Goal: Book appointment/travel/reservation

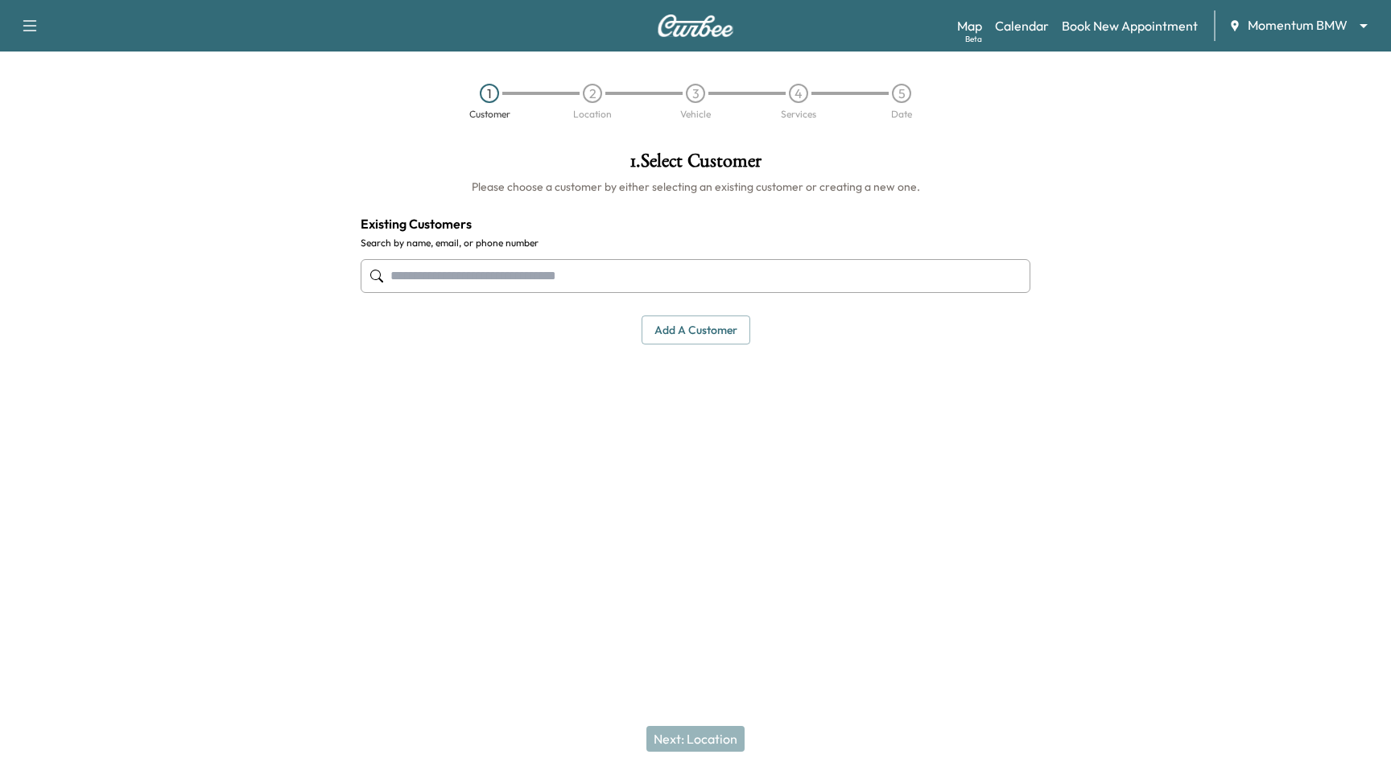
click at [610, 279] on input "text" at bounding box center [696, 276] width 670 height 34
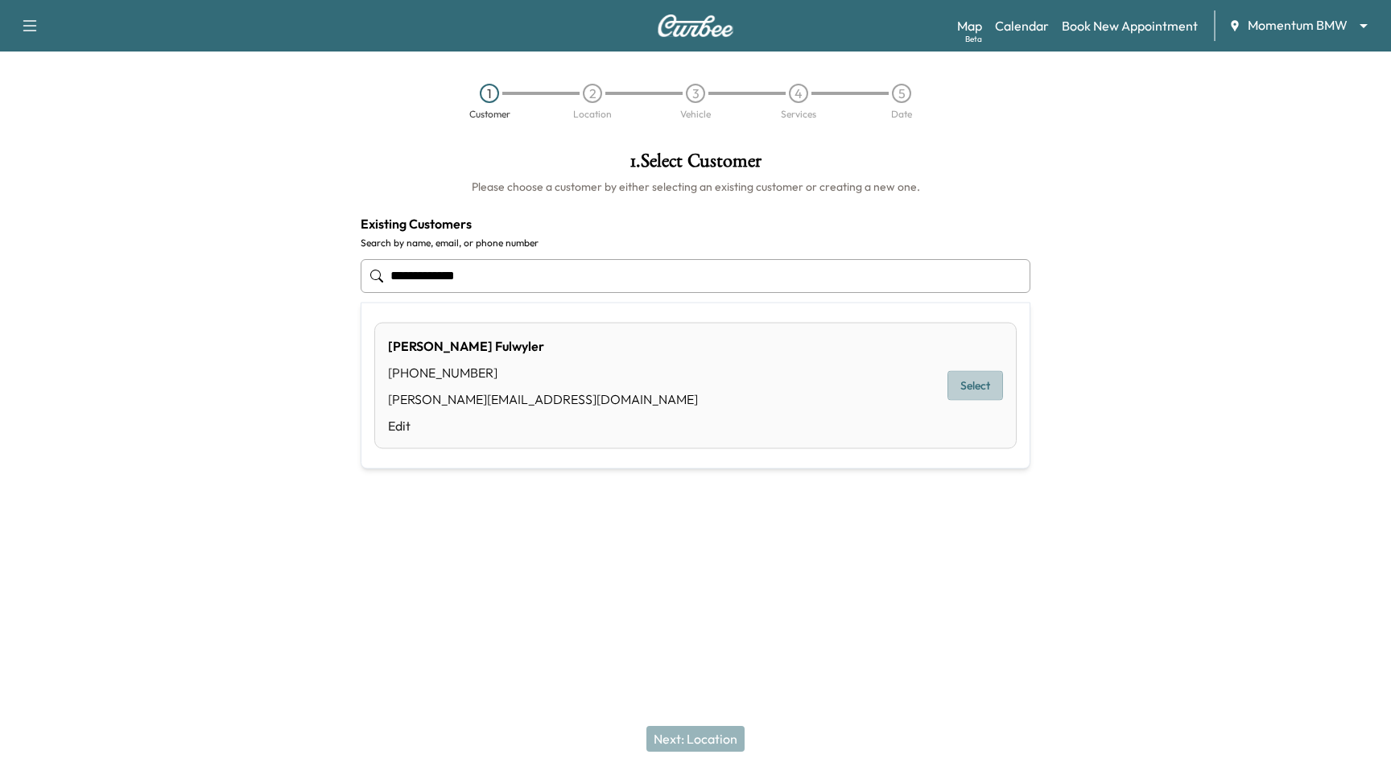
click at [955, 384] on button "Select" at bounding box center [975, 386] width 56 height 30
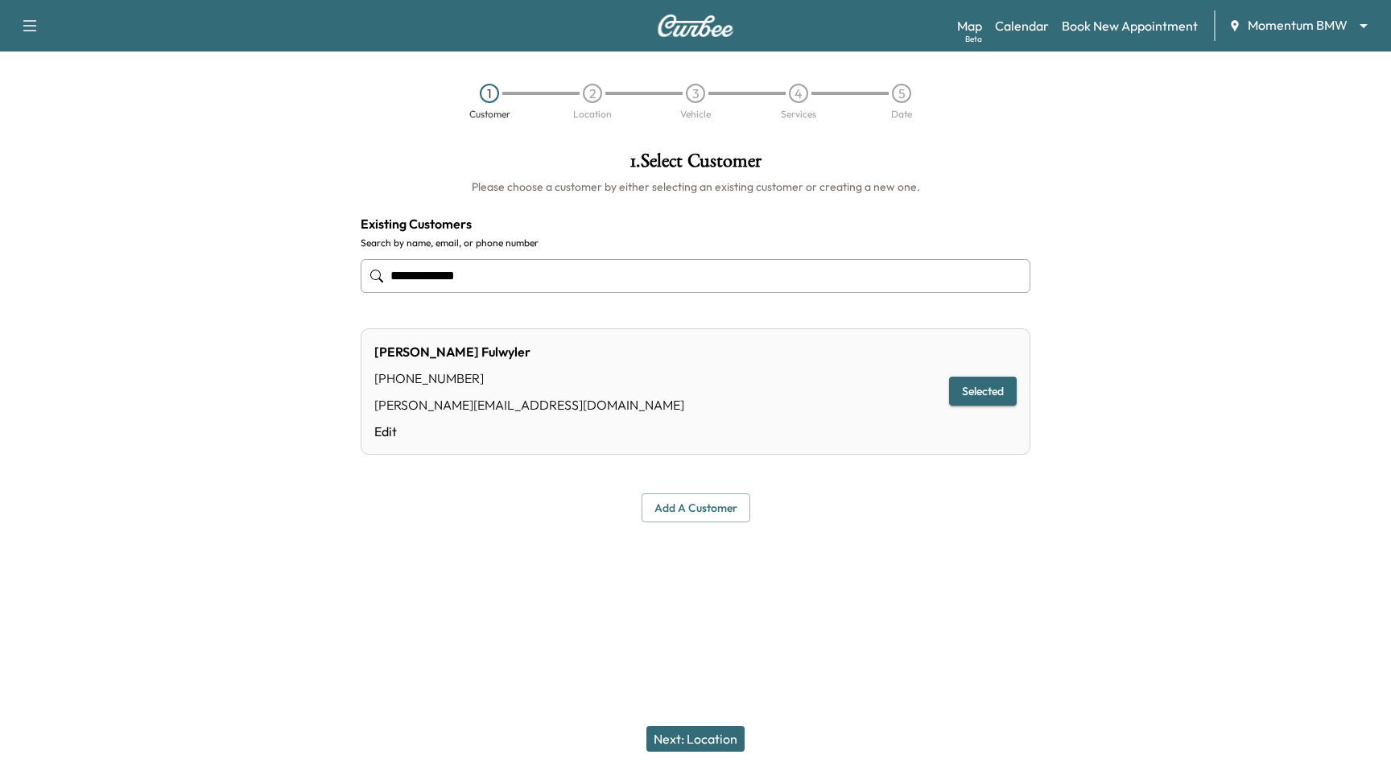
type input "**********"
click at [704, 731] on button "Next: Location" at bounding box center [695, 739] width 98 height 26
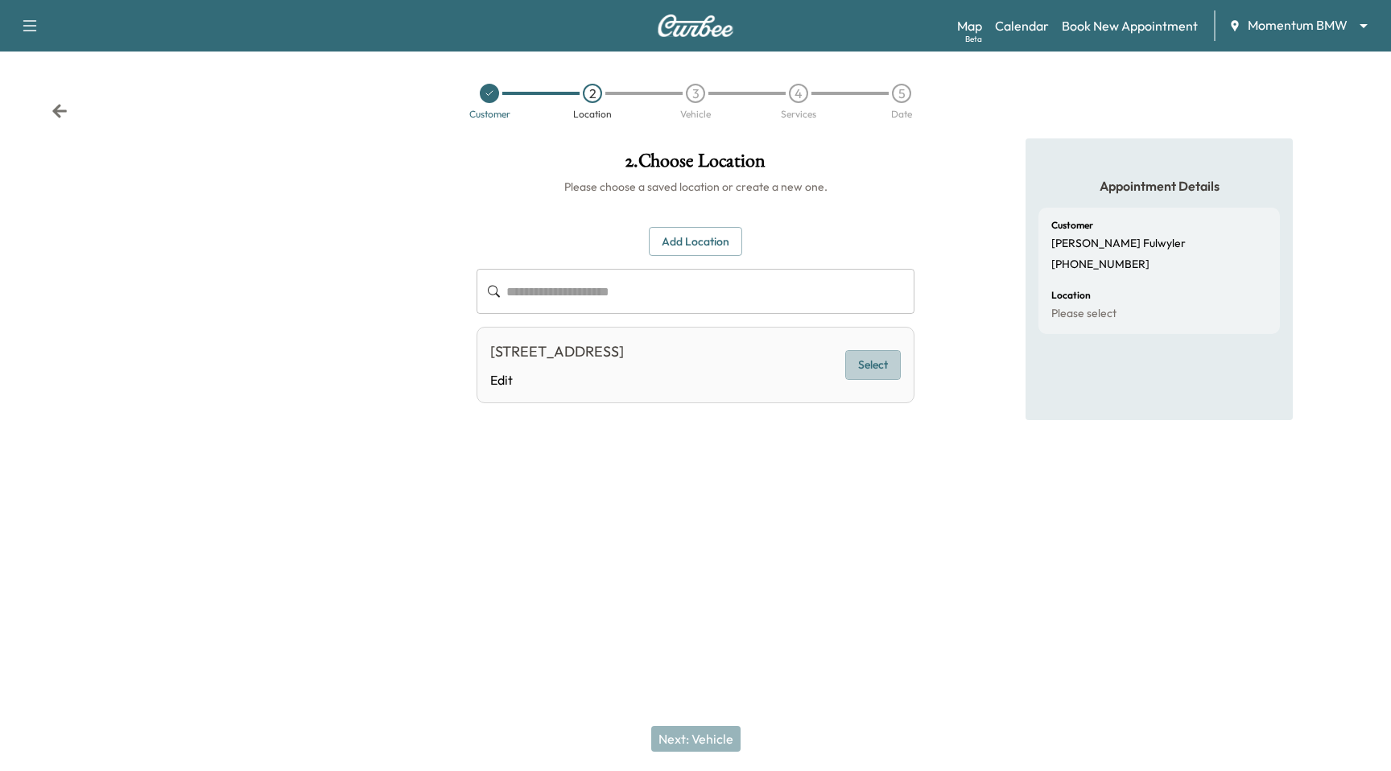
click at [883, 355] on button "Select" at bounding box center [873, 365] width 56 height 30
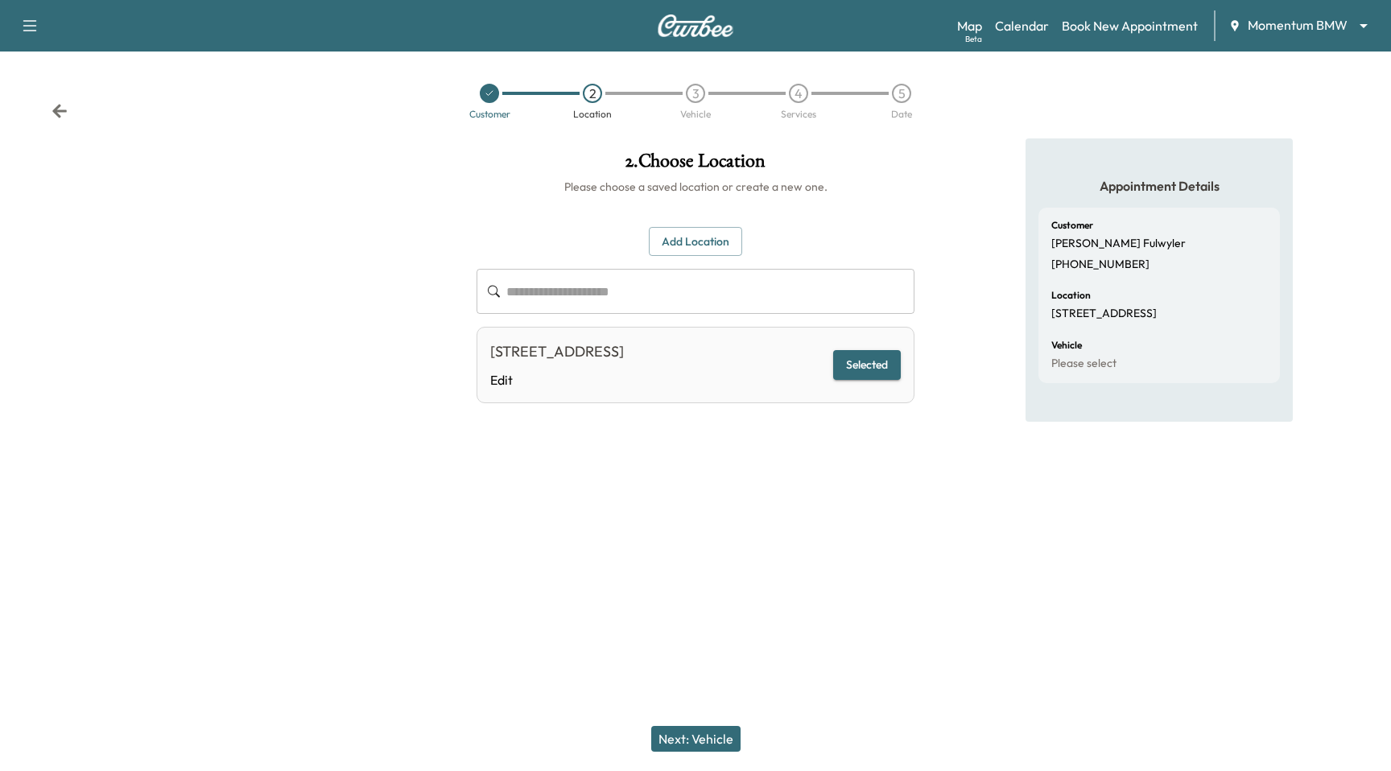
click at [709, 254] on button "Add Location" at bounding box center [695, 242] width 93 height 30
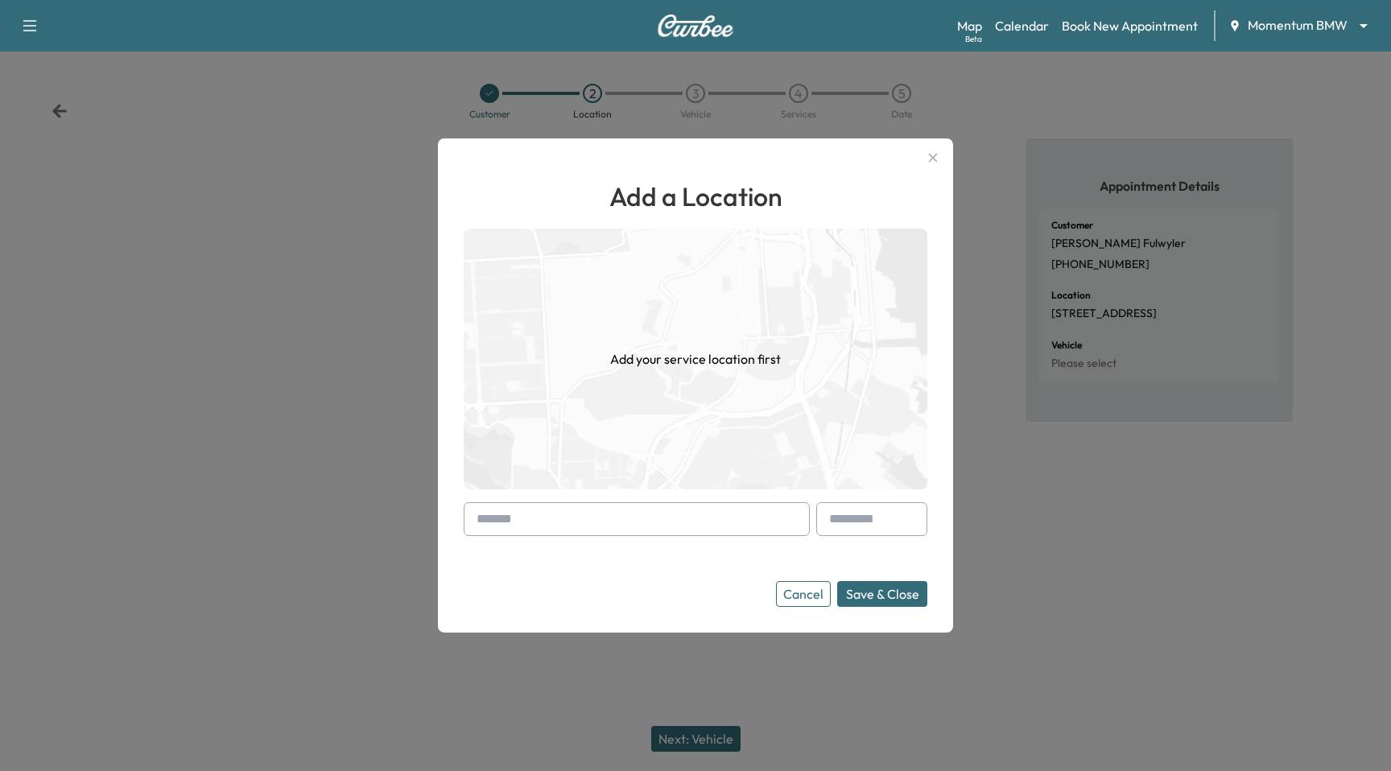
click at [685, 530] on input "text" at bounding box center [637, 519] width 346 height 34
paste input "**********"
click at [704, 554] on li "809 W Jackson St, El Campo, TX 77437, USA" at bounding box center [636, 553] width 345 height 32
type input "**********"
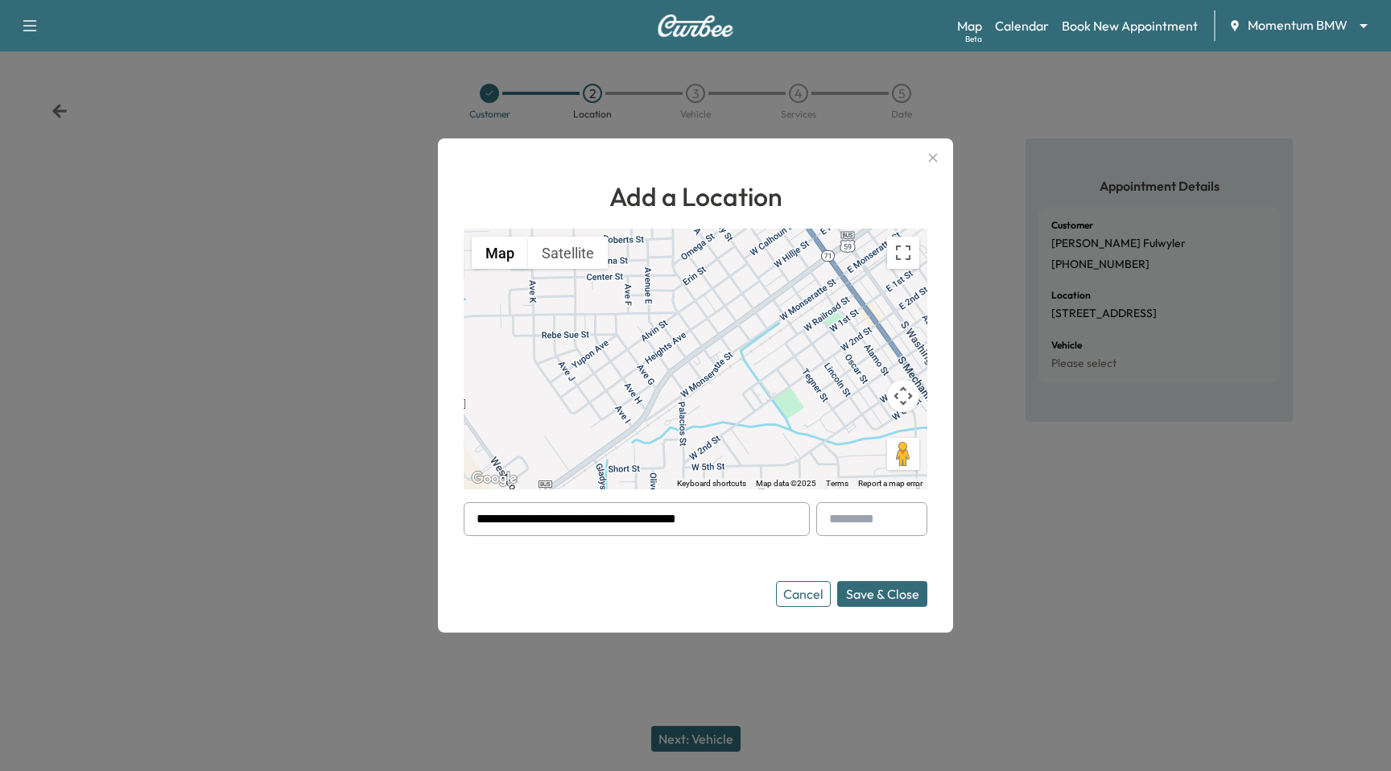
click at [1302, 14] on div "Map Beta Calendar Book New Appointment Momentum BMW ******** ​" at bounding box center [1167, 25] width 421 height 31
click at [1301, 26] on body "**********" at bounding box center [695, 385] width 1391 height 771
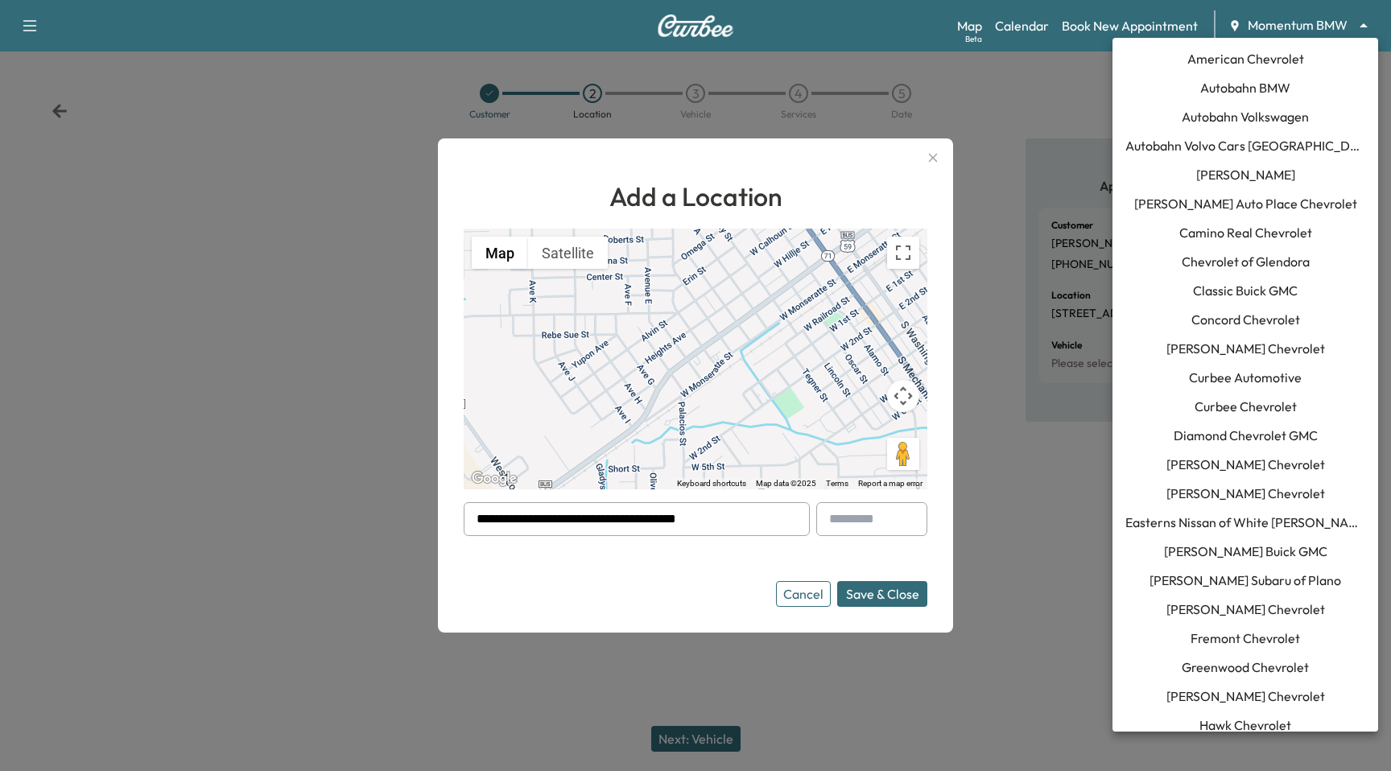
click at [1300, 548] on li "Ewing Buick GMC" at bounding box center [1245, 551] width 266 height 29
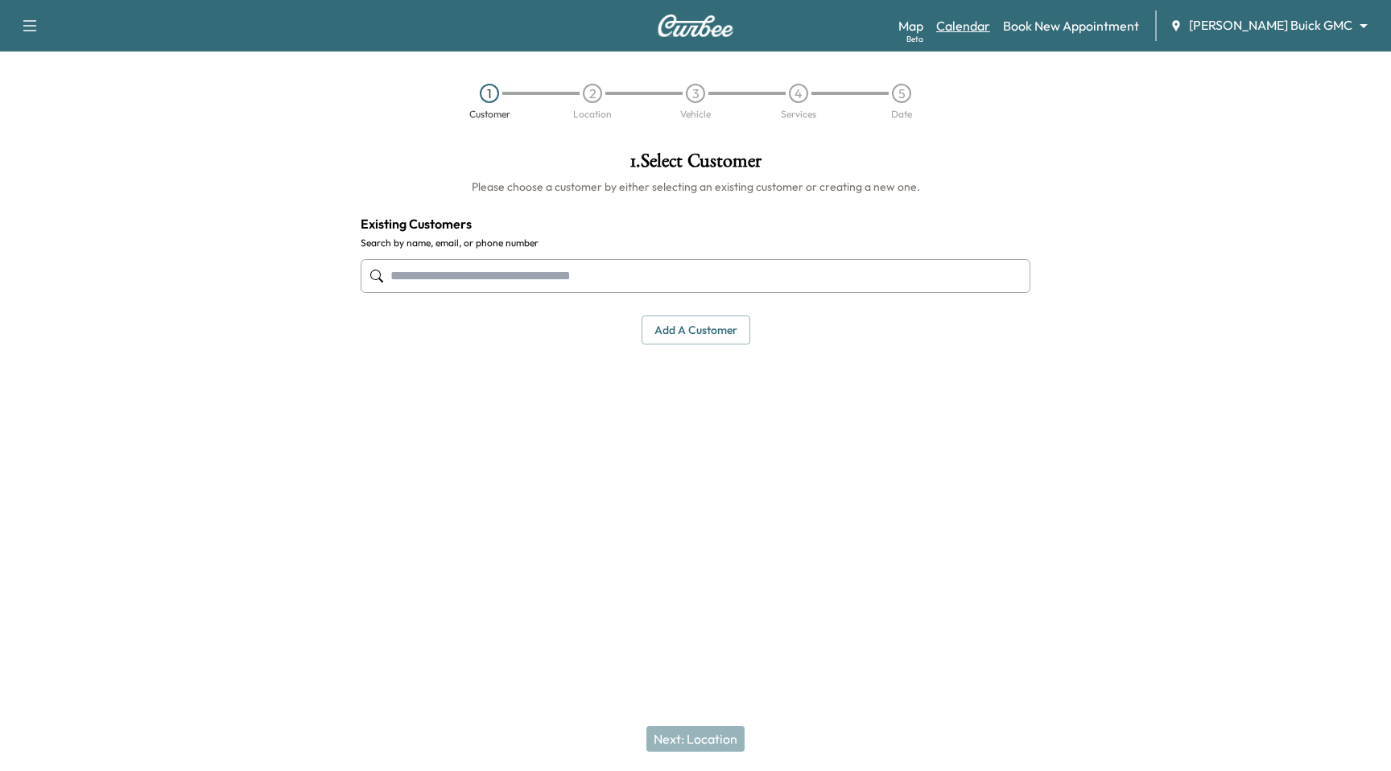
click at [990, 19] on link "Calendar" at bounding box center [963, 25] width 54 height 19
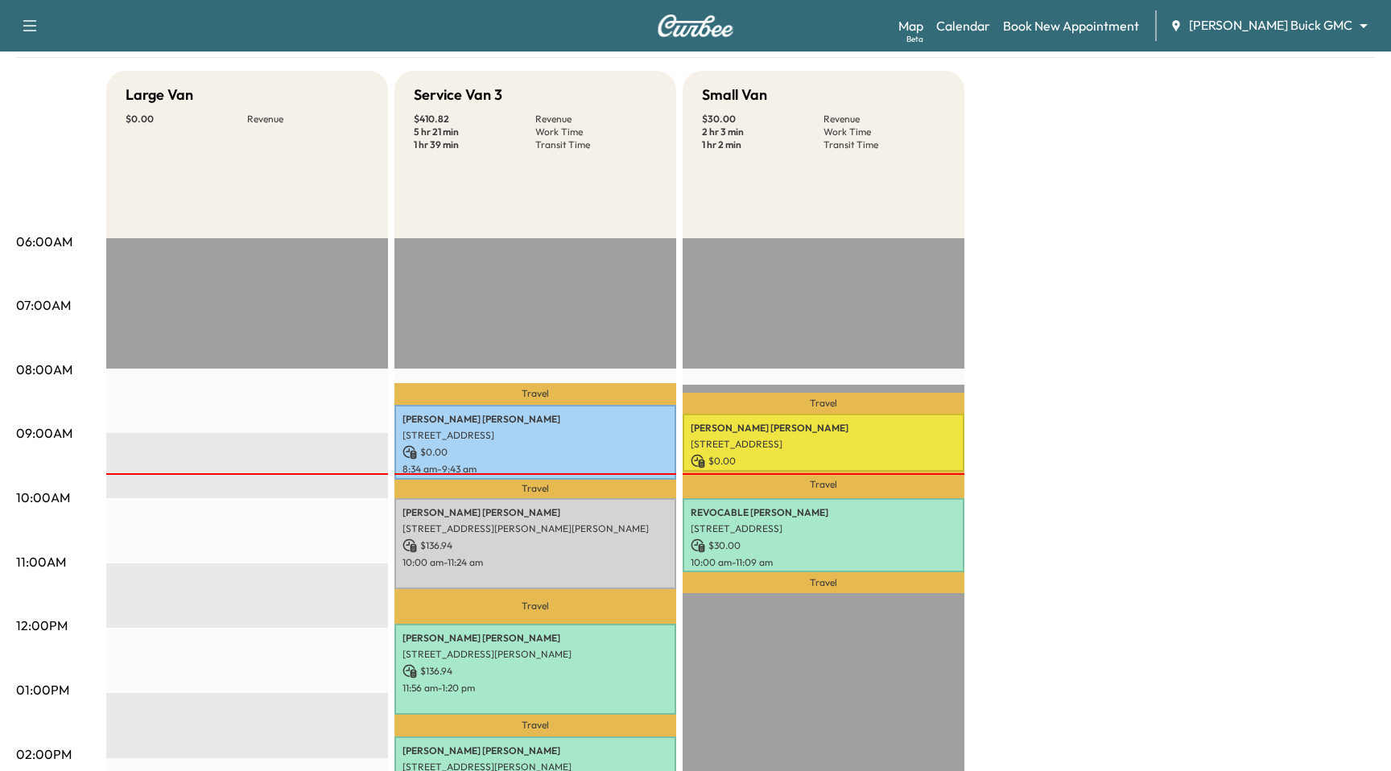
scroll to position [33, 0]
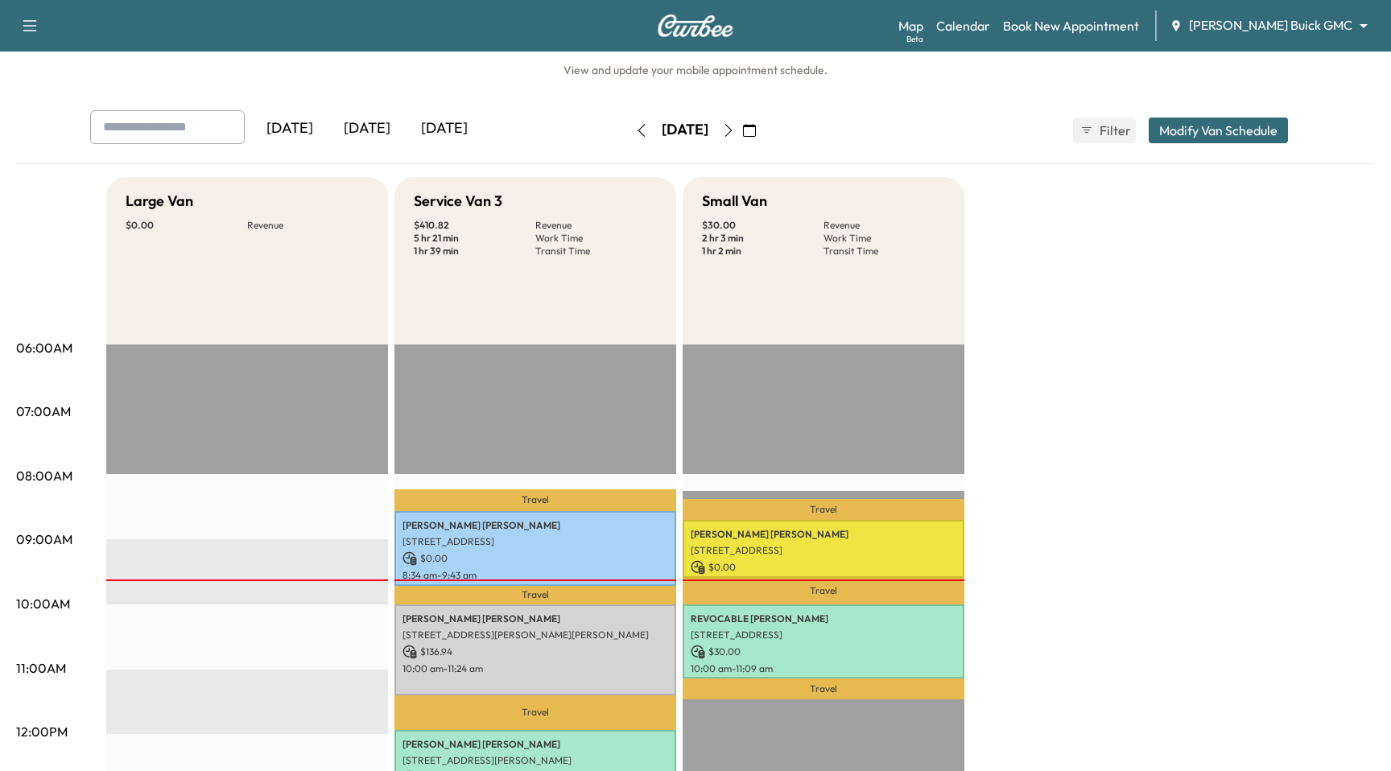
click at [732, 133] on icon "button" at bounding box center [728, 130] width 7 height 13
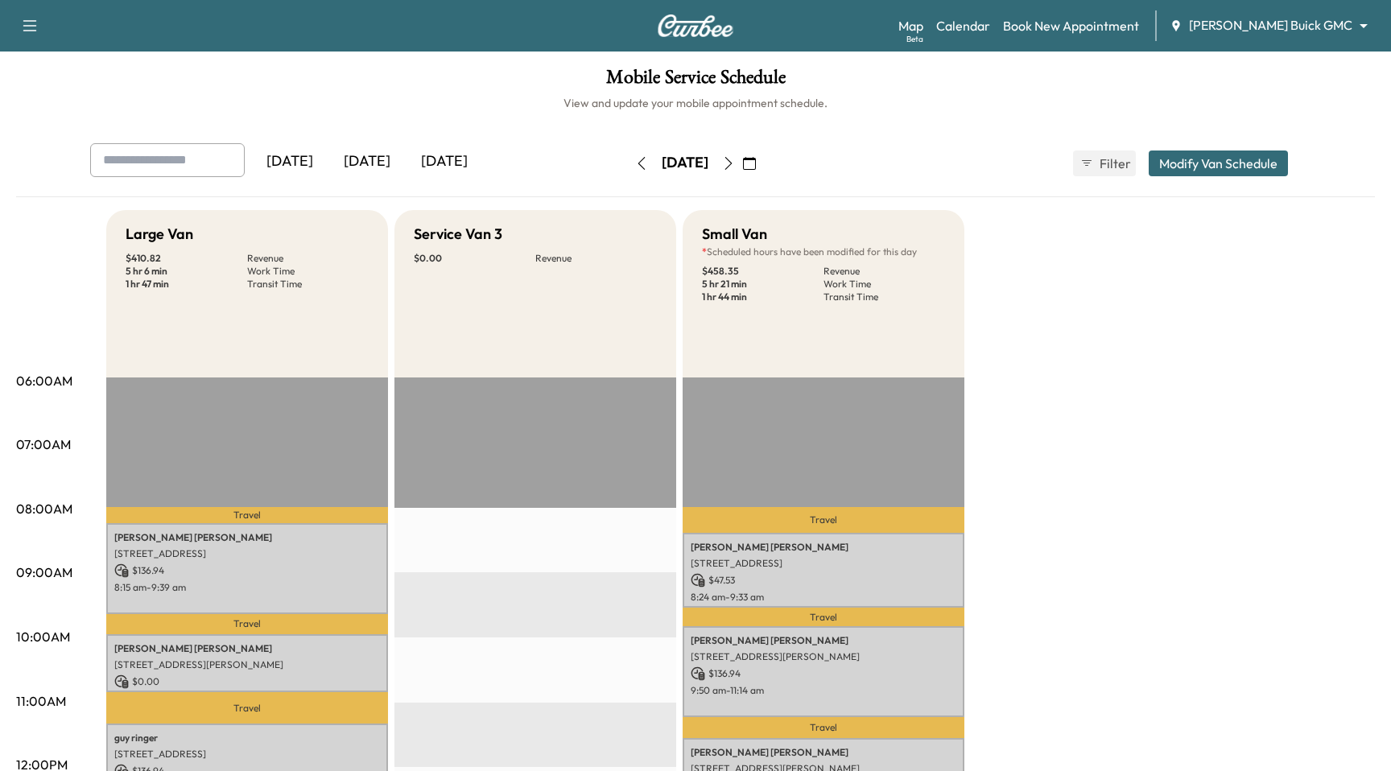
click at [742, 155] on button "button" at bounding box center [728, 164] width 27 height 26
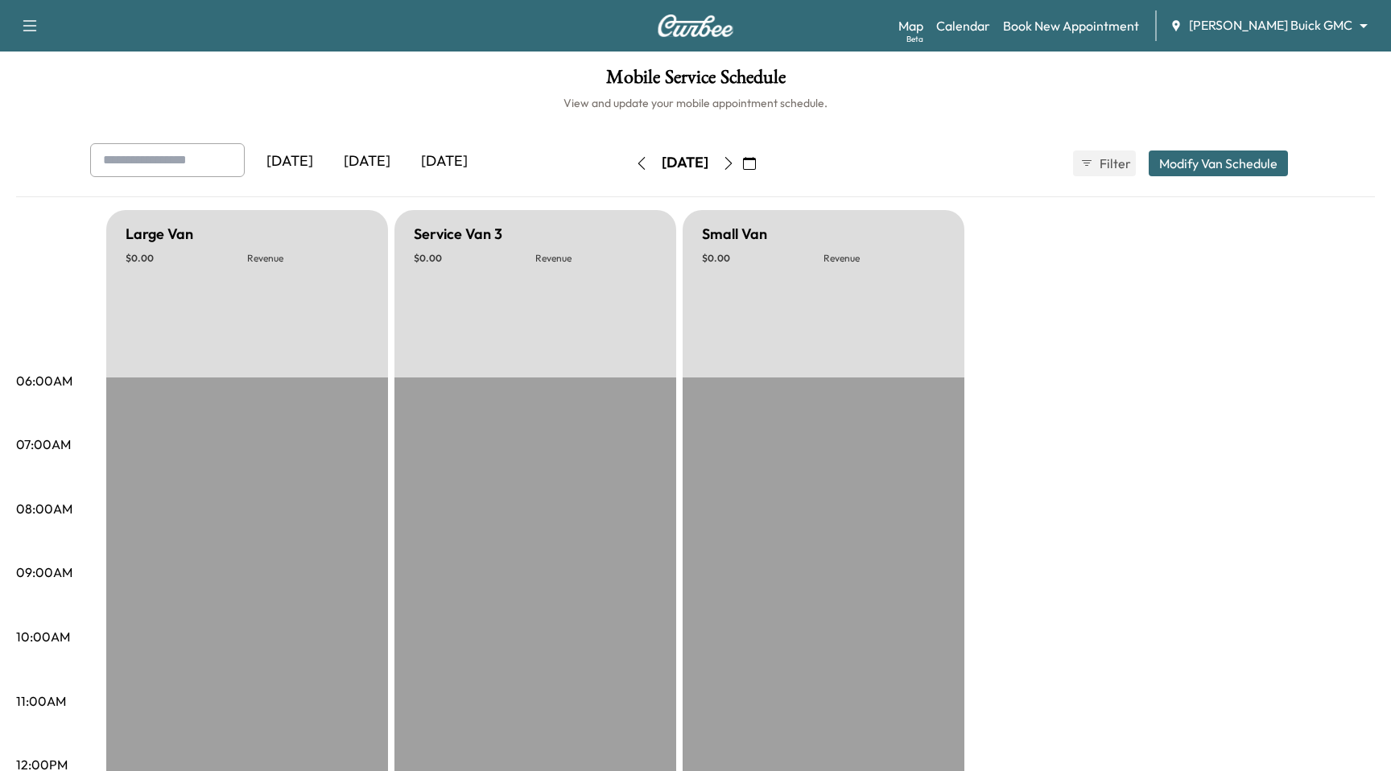
click at [735, 163] on icon "button" at bounding box center [728, 163] width 13 height 13
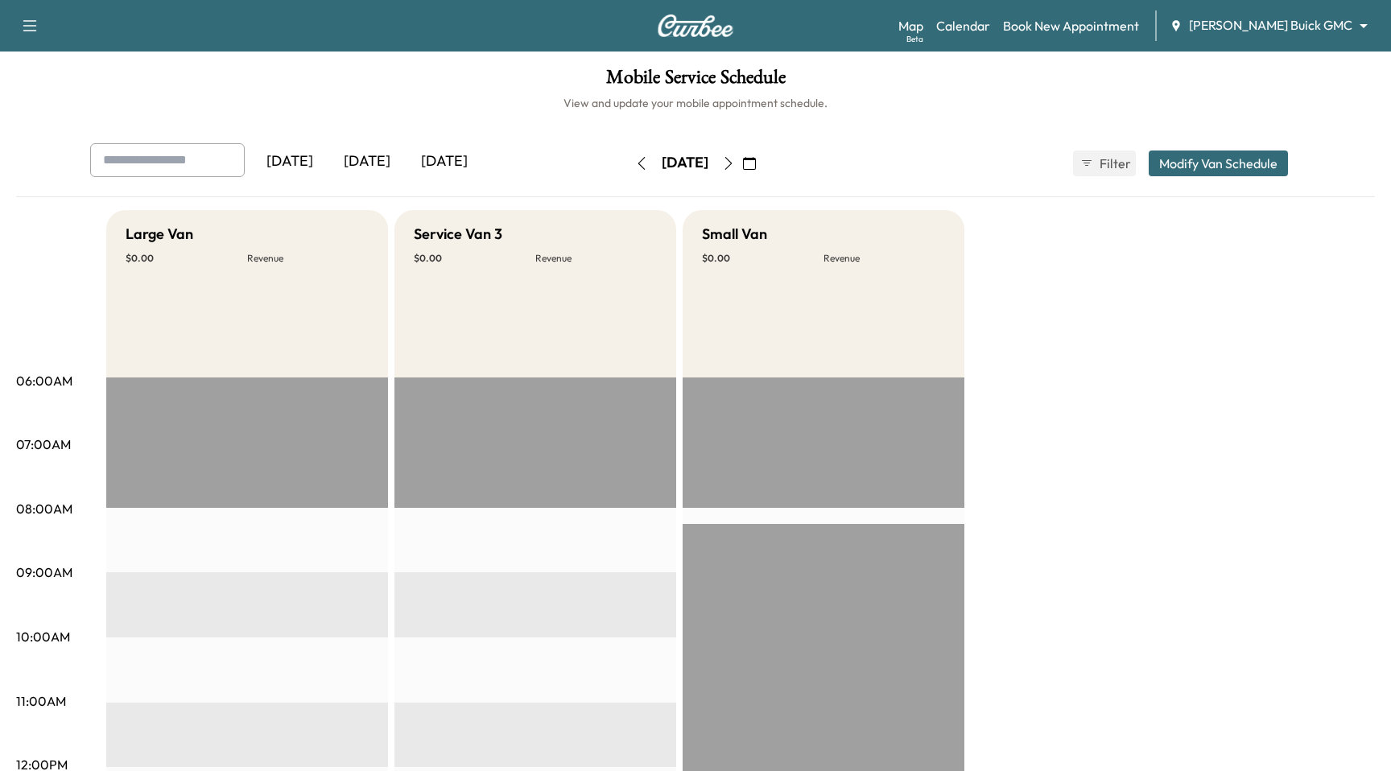
click at [735, 163] on icon "button" at bounding box center [728, 163] width 13 height 13
click at [742, 163] on div "Wednesday, September 10" at bounding box center [685, 164] width 114 height 26
click at [735, 159] on icon "button" at bounding box center [728, 163] width 13 height 13
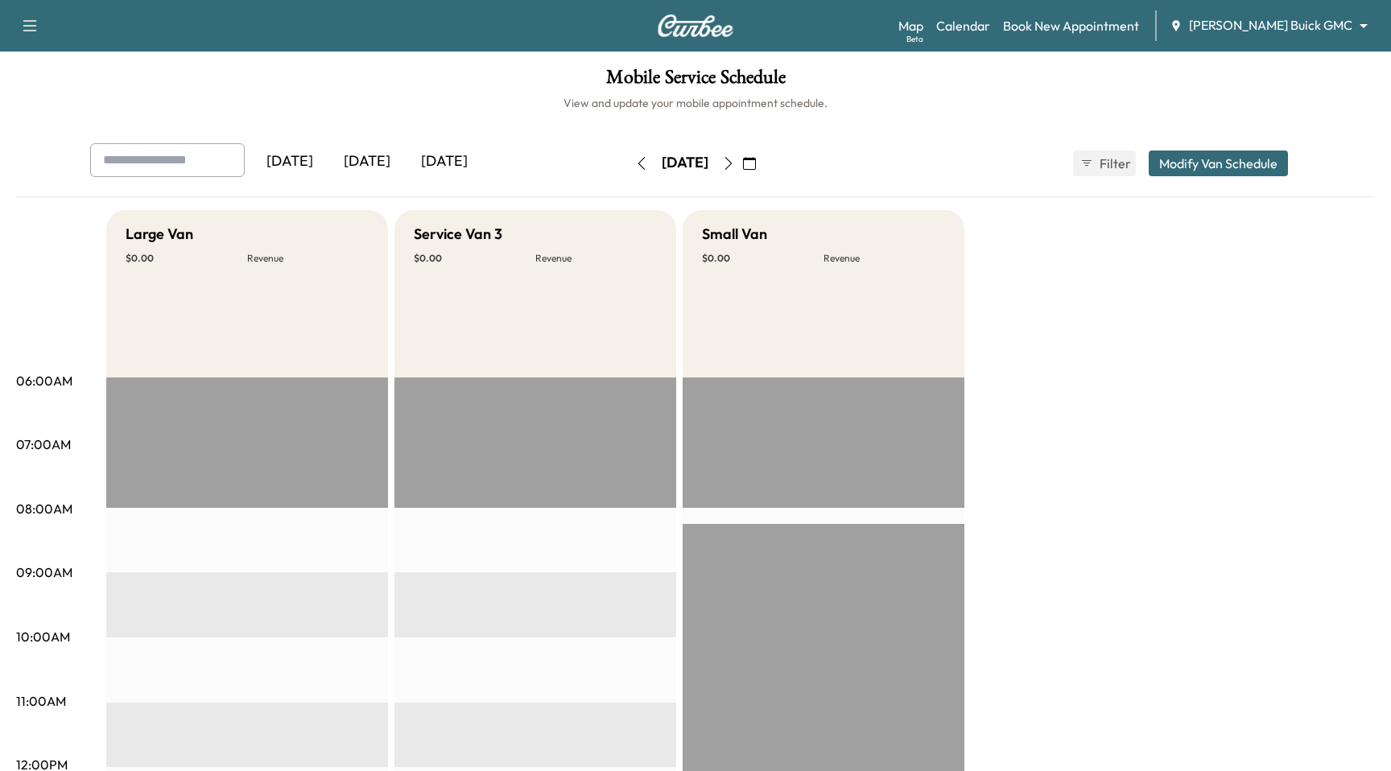
click at [732, 167] on icon "button" at bounding box center [728, 163] width 7 height 13
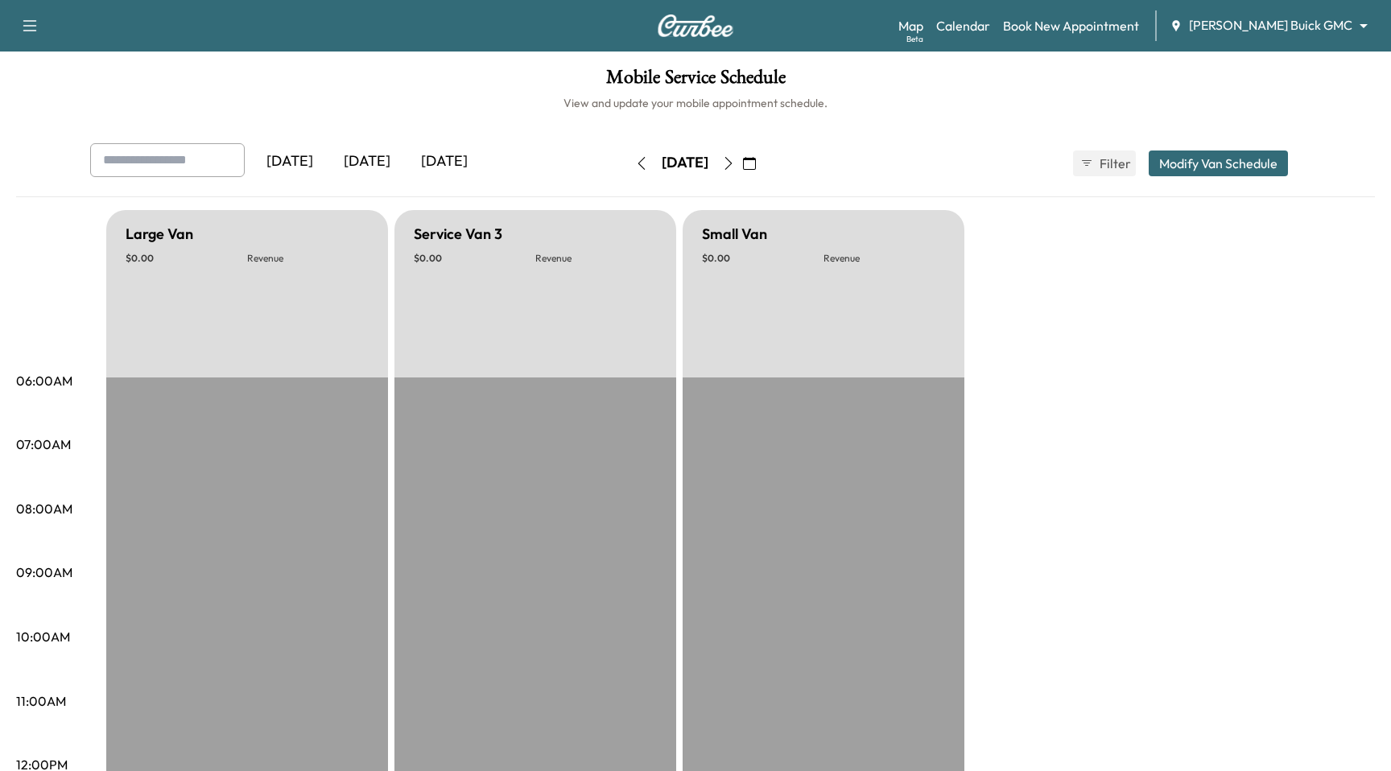
click at [735, 159] on icon "button" at bounding box center [728, 163] width 13 height 13
click at [732, 168] on icon "button" at bounding box center [728, 163] width 7 height 13
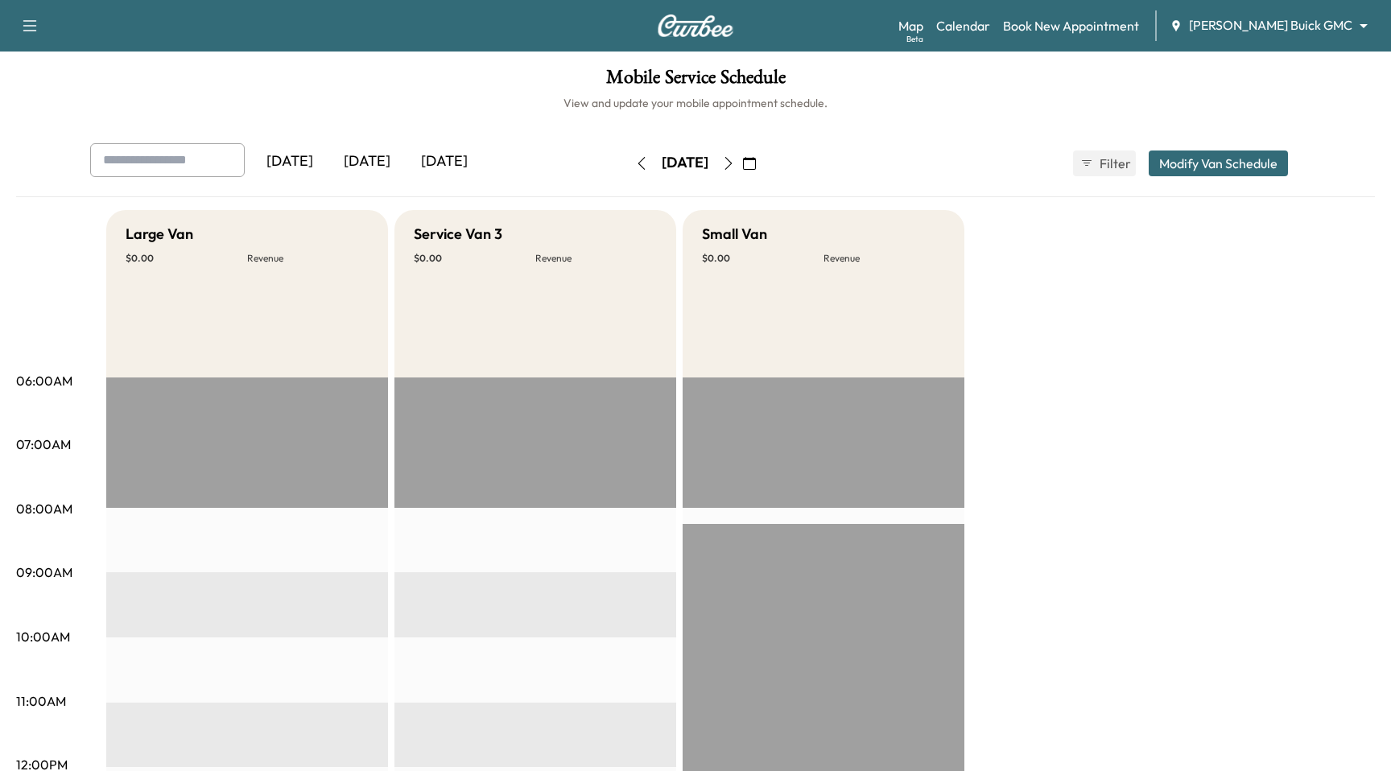
click at [635, 159] on icon "button" at bounding box center [641, 163] width 13 height 13
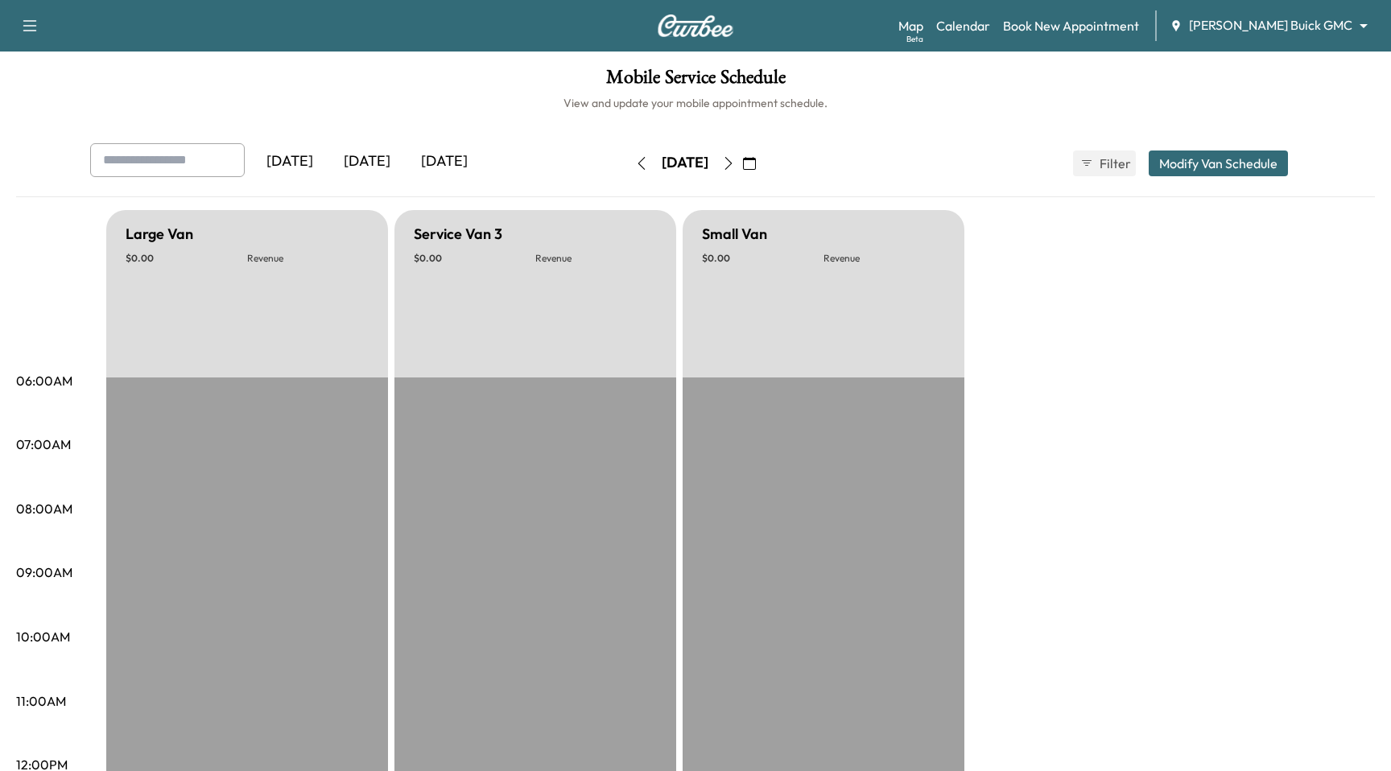
click at [635, 159] on icon "button" at bounding box center [641, 163] width 13 height 13
click at [628, 159] on button "button" at bounding box center [641, 164] width 27 height 26
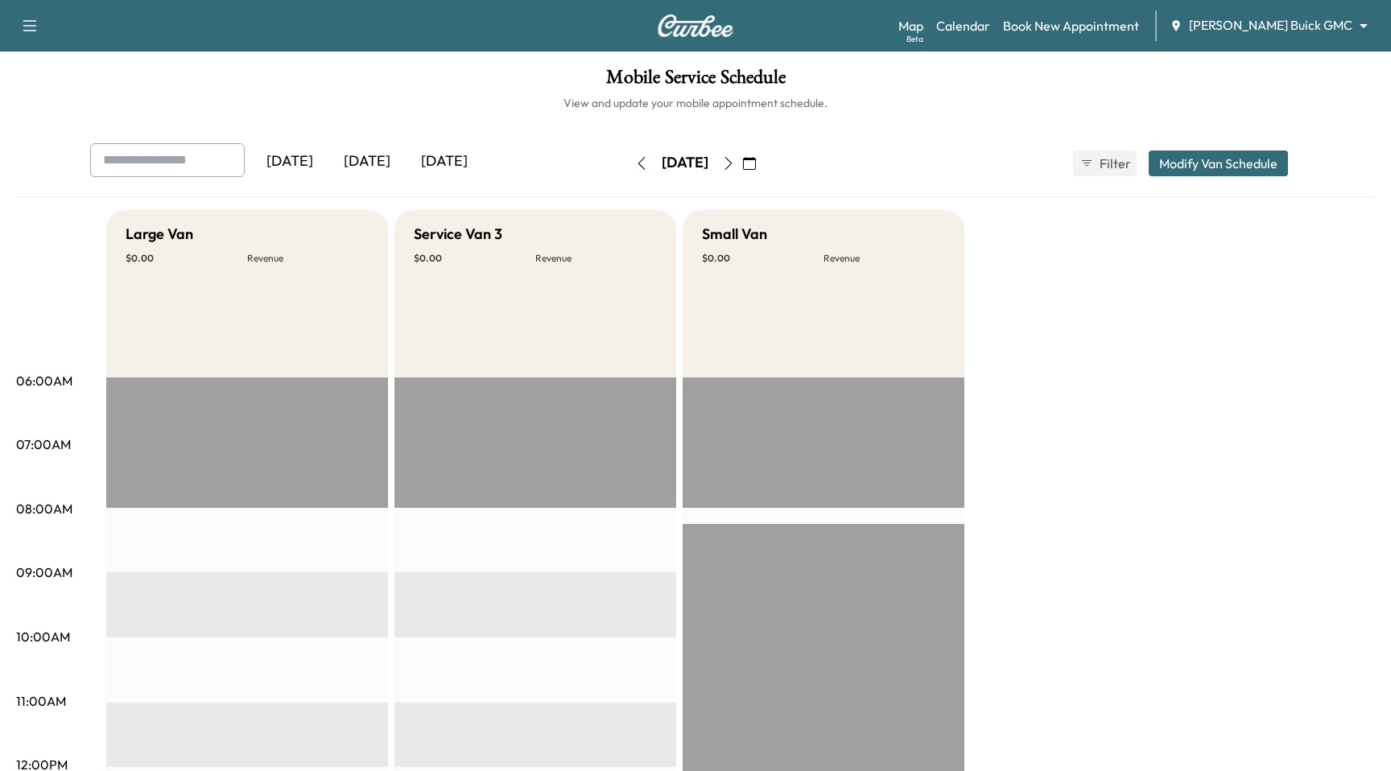
click at [635, 159] on icon "button" at bounding box center [641, 163] width 13 height 13
click at [628, 159] on button "button" at bounding box center [641, 164] width 27 height 26
click at [628, 159] on div "Wednesday, September 10" at bounding box center [685, 164] width 114 height 26
click at [638, 160] on icon "button" at bounding box center [641, 163] width 7 height 13
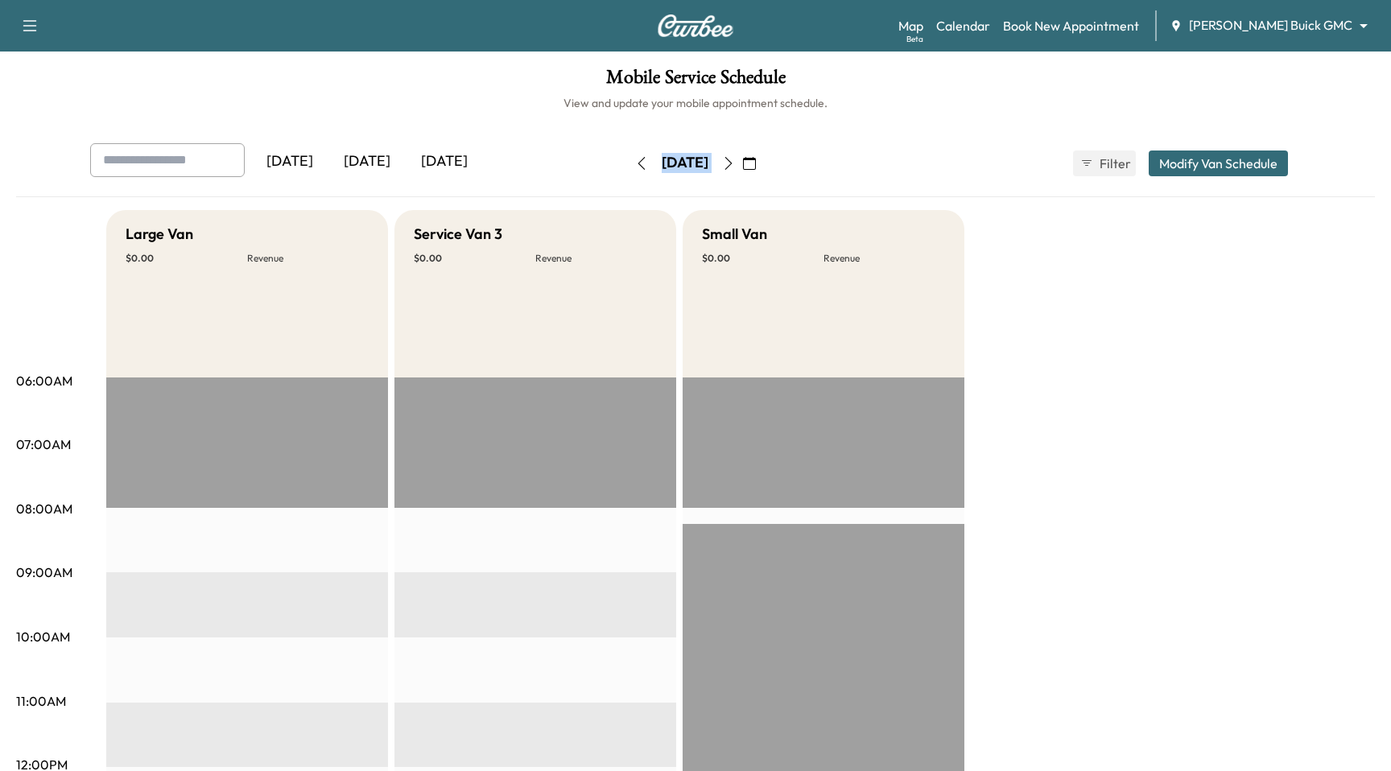
click at [577, 160] on div "Yesterday Today Tomorrow Tuesday, September 9 September 2025 S M T W T F S 31 1…" at bounding box center [695, 163] width 1236 height 40
click at [635, 160] on icon "button" at bounding box center [641, 163] width 13 height 13
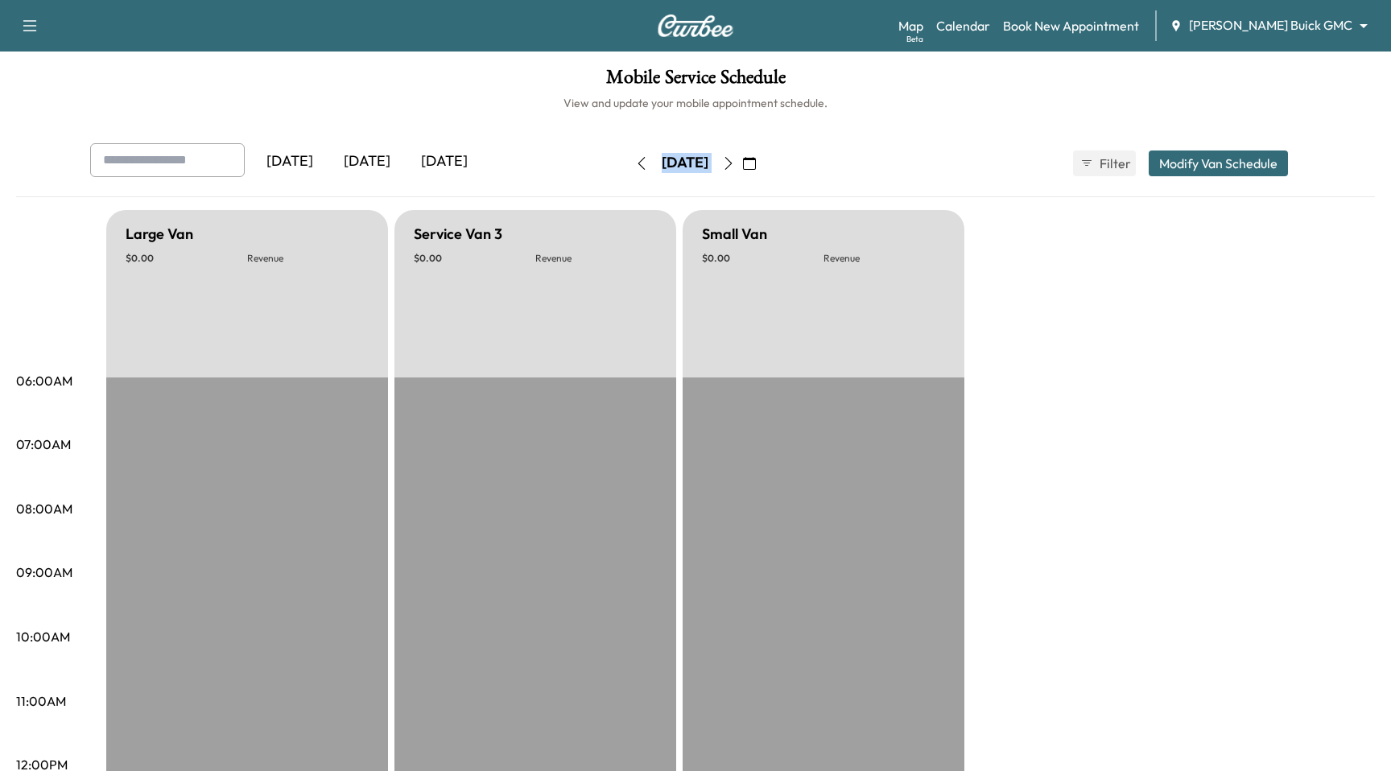
click at [628, 160] on button "button" at bounding box center [641, 164] width 27 height 26
click at [635, 160] on icon "button" at bounding box center [641, 163] width 13 height 13
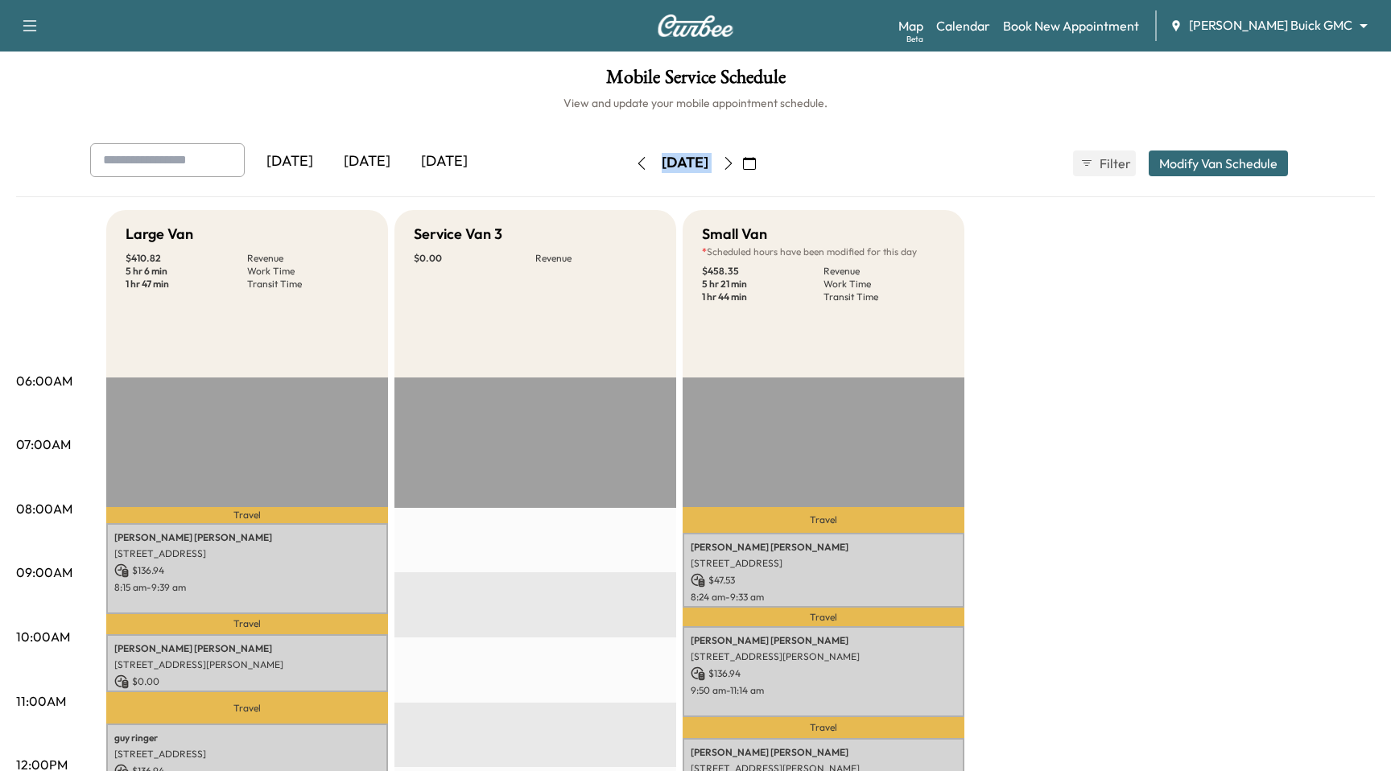
click at [635, 162] on icon "button" at bounding box center [641, 163] width 13 height 13
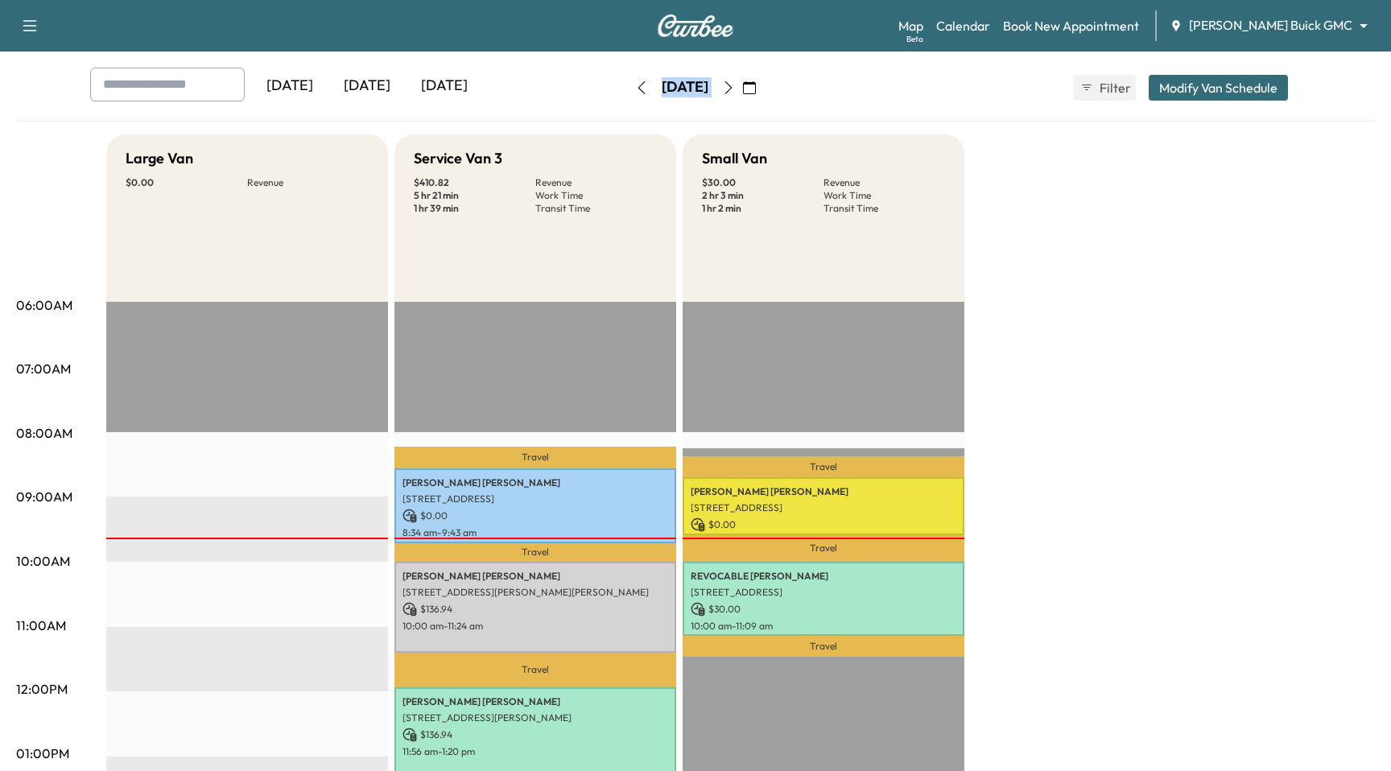
scroll to position [47, 0]
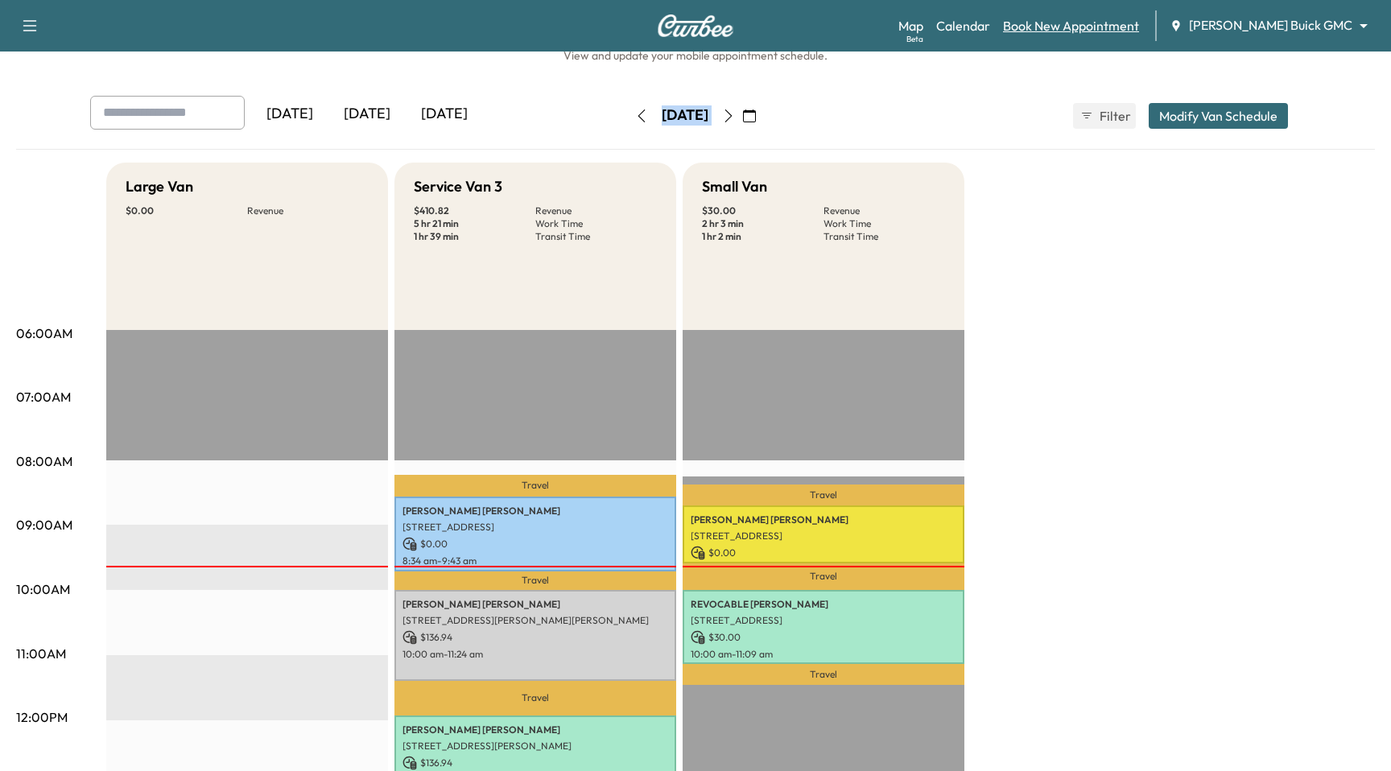
click at [1101, 26] on link "Book New Appointment" at bounding box center [1071, 25] width 136 height 19
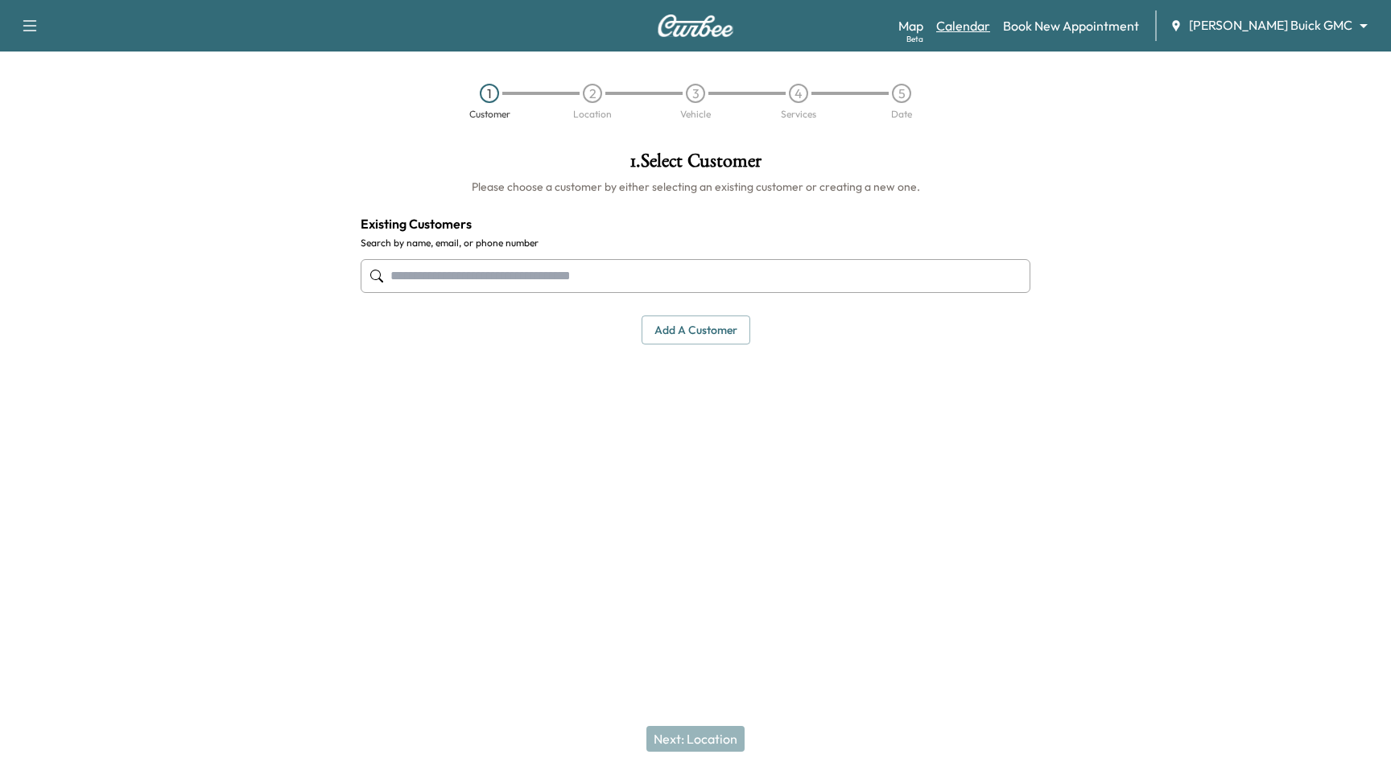
click at [990, 21] on link "Calendar" at bounding box center [963, 25] width 54 height 19
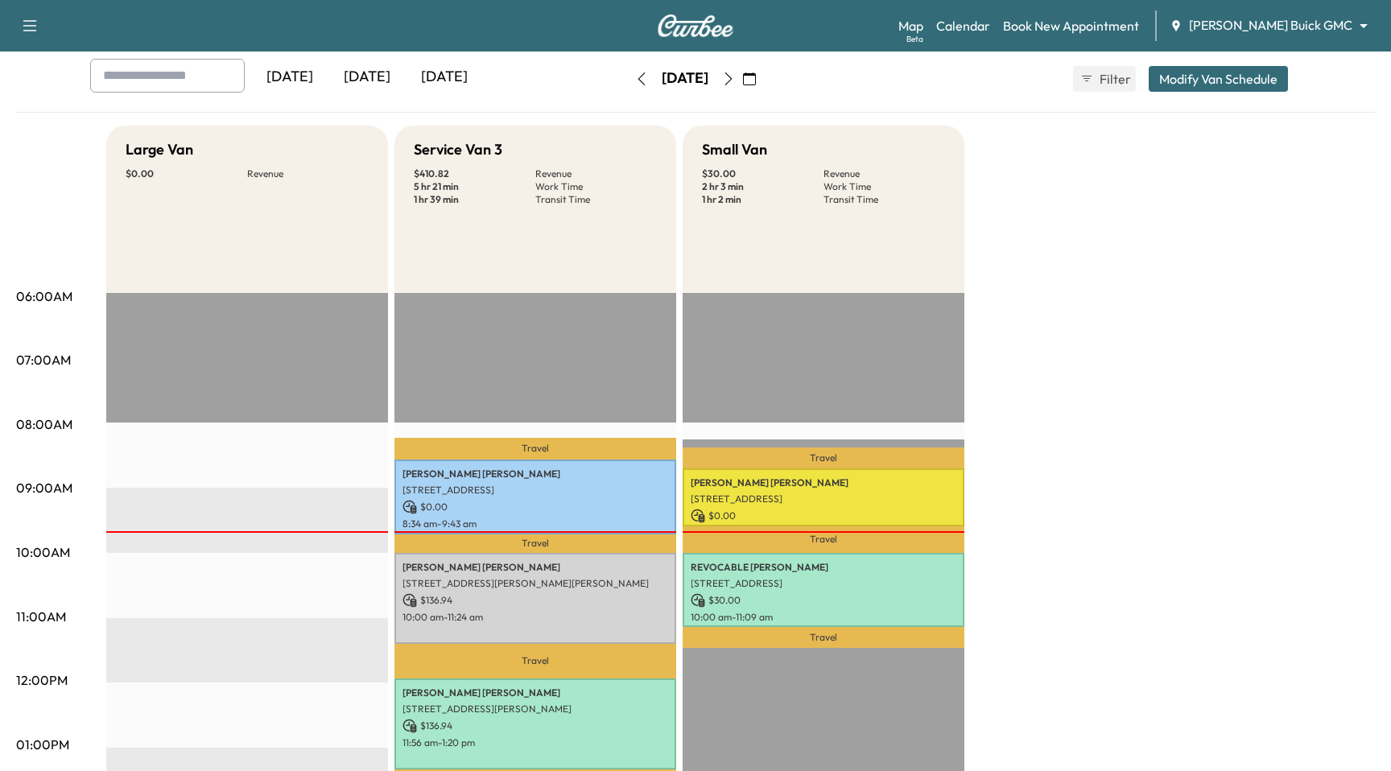
scroll to position [78, 0]
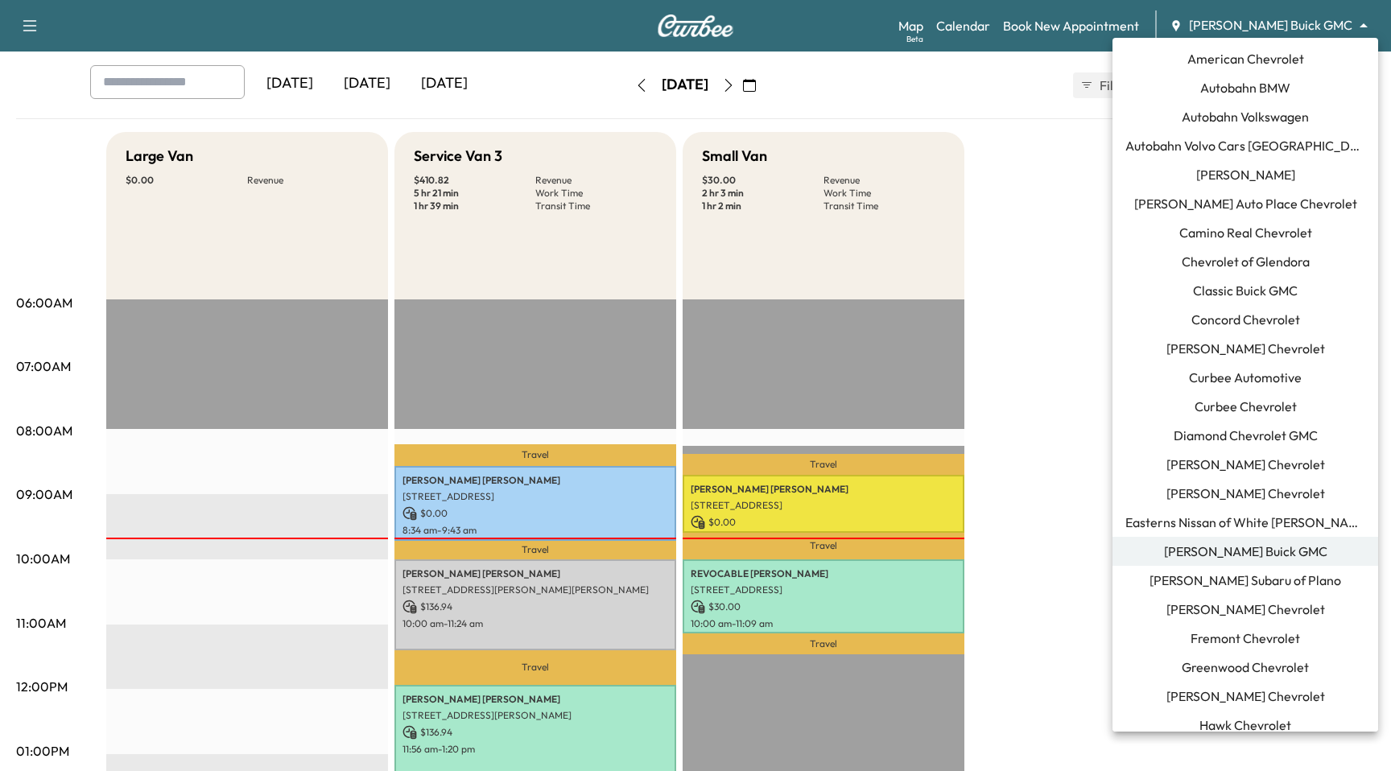
click at [1302, 19] on body "Support Log Out Map Beta Calendar Book New Appointment Ewing Buick GMC ********…" at bounding box center [695, 307] width 1391 height 771
click at [1077, 411] on div at bounding box center [695, 385] width 1391 height 771
